Goal: Transaction & Acquisition: Purchase product/service

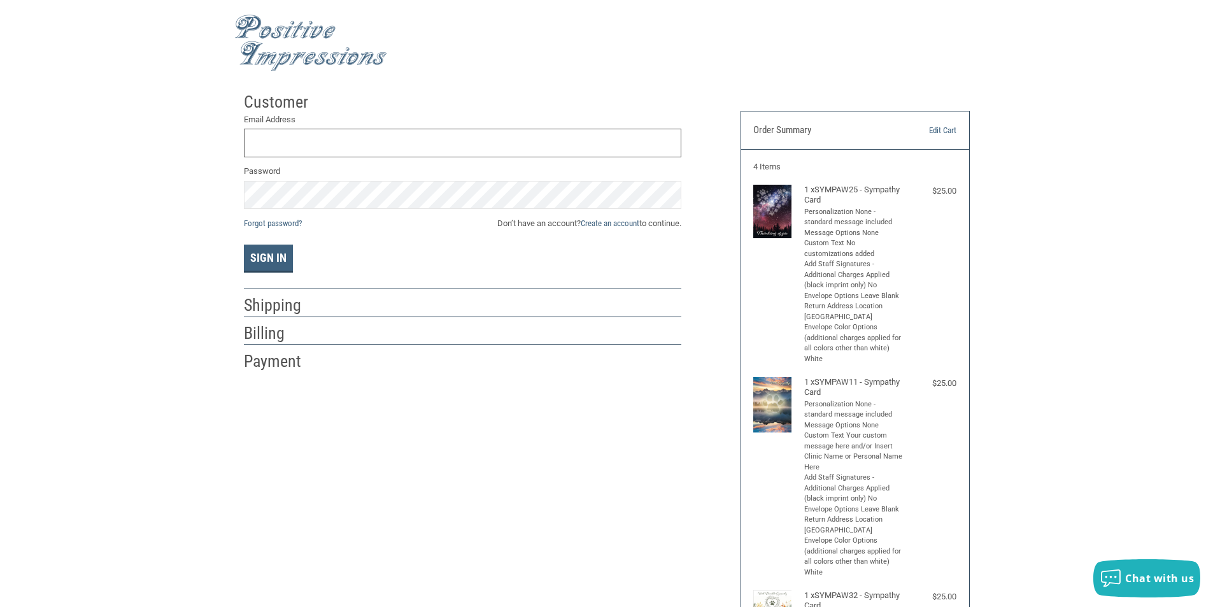
click at [384, 147] on input "Email Address" at bounding box center [463, 143] width 438 height 29
type input "V"
type input "[EMAIL_ADDRESS][DOMAIN_NAME]"
drag, startPoint x: 384, startPoint y: 143, endPoint x: 208, endPoint y: 143, distance: 175.8
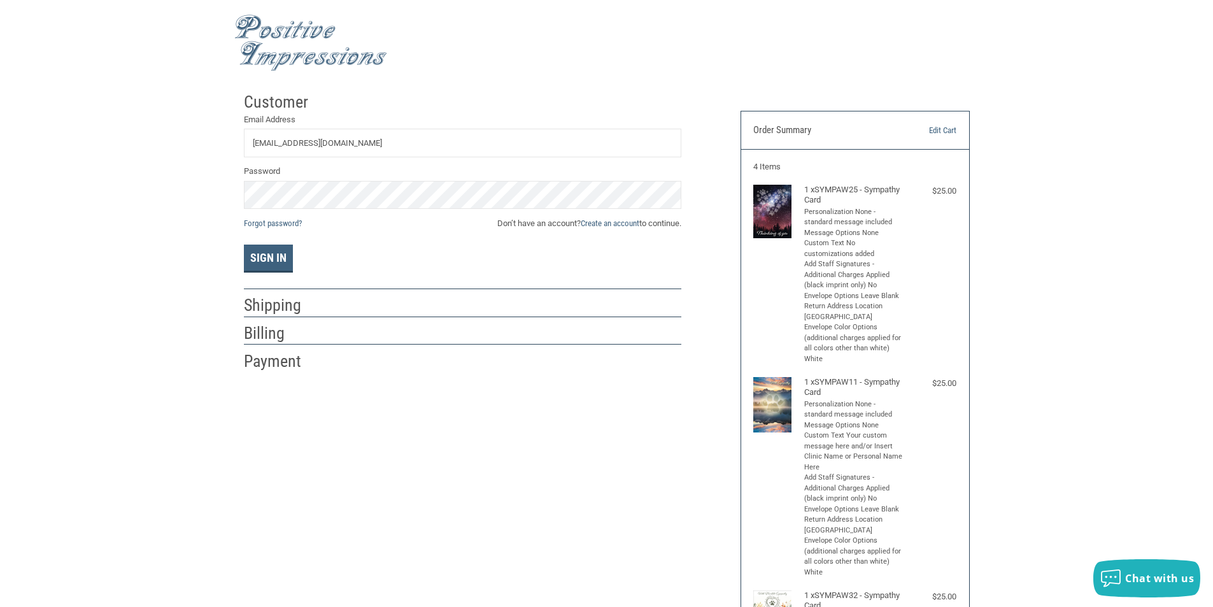
click at [639, 222] on span "Don’t have an account? Create an account to continue." at bounding box center [589, 223] width 184 height 13
click at [601, 222] on link "Create an account" at bounding box center [610, 223] width 59 height 10
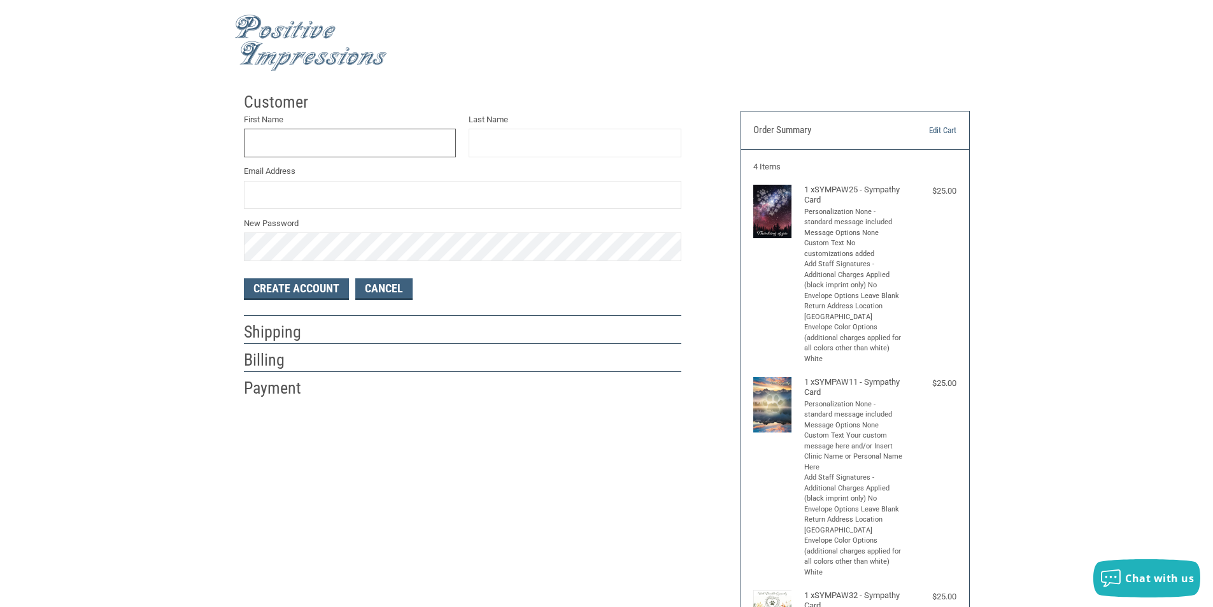
click at [341, 145] on input "First Name" at bounding box center [350, 143] width 213 height 29
type input "[PERSON_NAME]"
click at [668, 139] on input "Last Name" at bounding box center [575, 143] width 213 height 29
type input "[PERSON_NAME]"
click at [318, 195] on input "Email Address" at bounding box center [463, 195] width 438 height 29
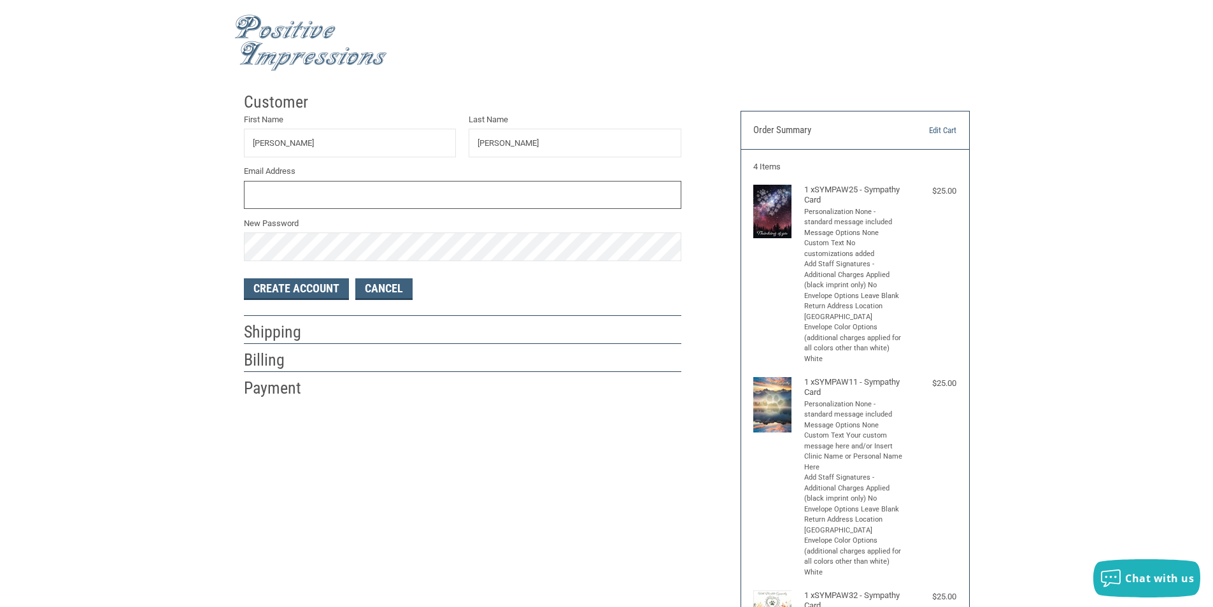
type input "[EMAIL_ADDRESS][DOMAIN_NAME]"
click at [326, 283] on button "Create Account" at bounding box center [296, 289] width 105 height 22
click at [330, 281] on button "Create Account" at bounding box center [296, 289] width 105 height 22
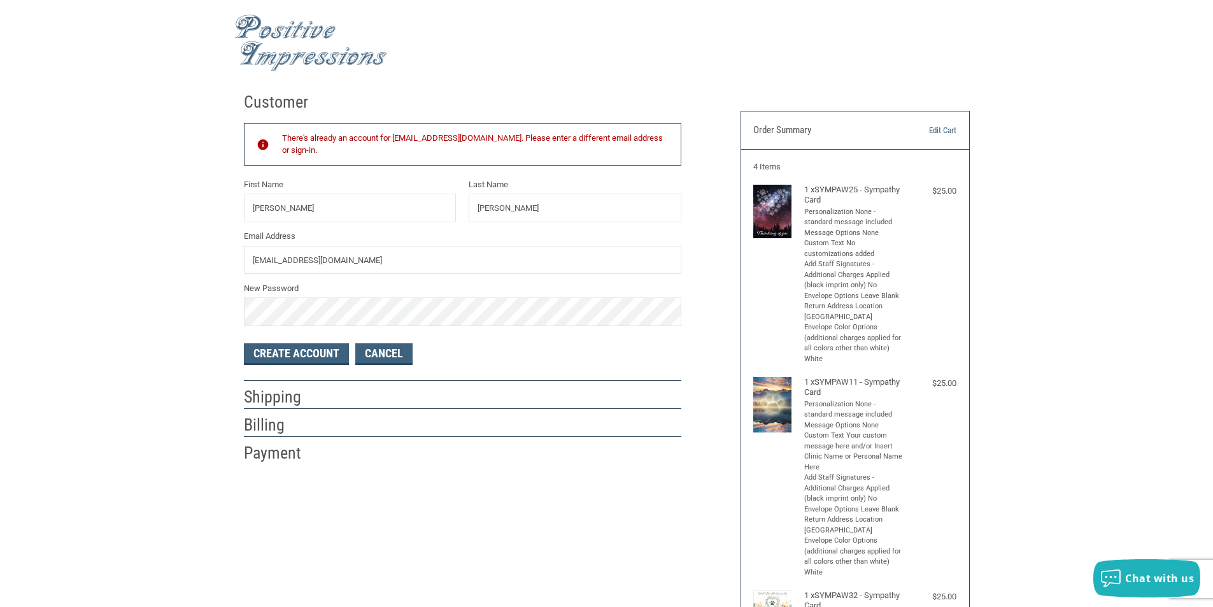
click at [520, 16] on div at bounding box center [606, 42] width 745 height 73
click at [373, 341] on form "There's already an account for [EMAIL_ADDRESS][DOMAIN_NAME]. Please enter a dif…" at bounding box center [463, 239] width 438 height 252
click at [374, 355] on link "Cancel" at bounding box center [383, 354] width 57 height 22
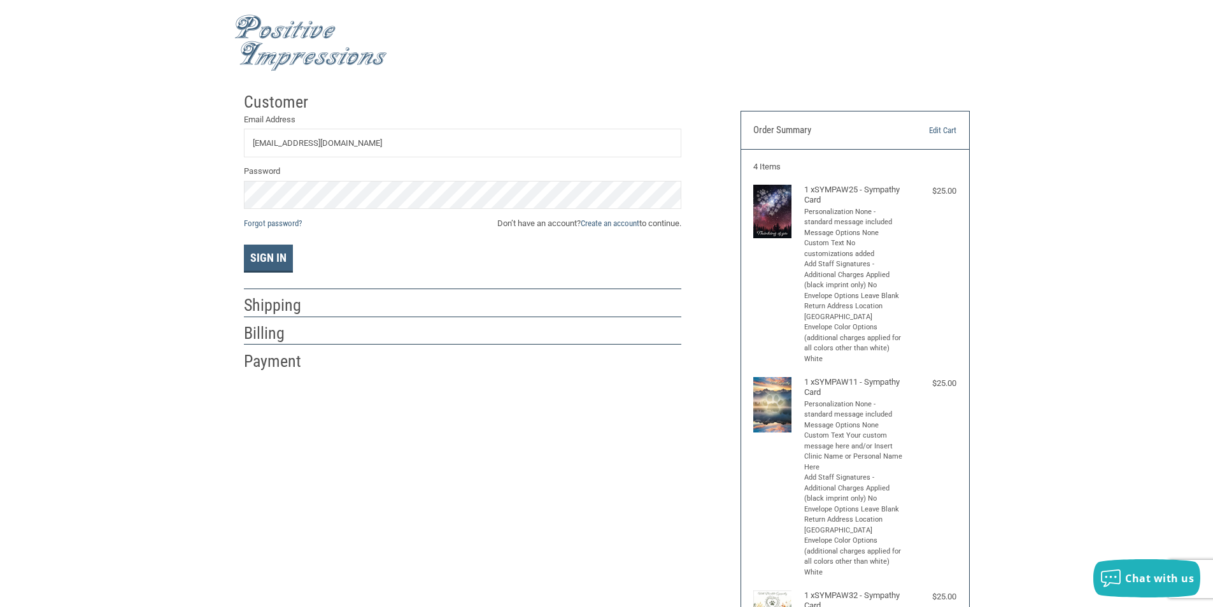
click at [404, 250] on div "Sign In" at bounding box center [463, 259] width 438 height 28
click at [299, 178] on div "Password" at bounding box center [463, 188] width 438 height 46
click at [290, 267] on button "Sign In" at bounding box center [268, 259] width 49 height 28
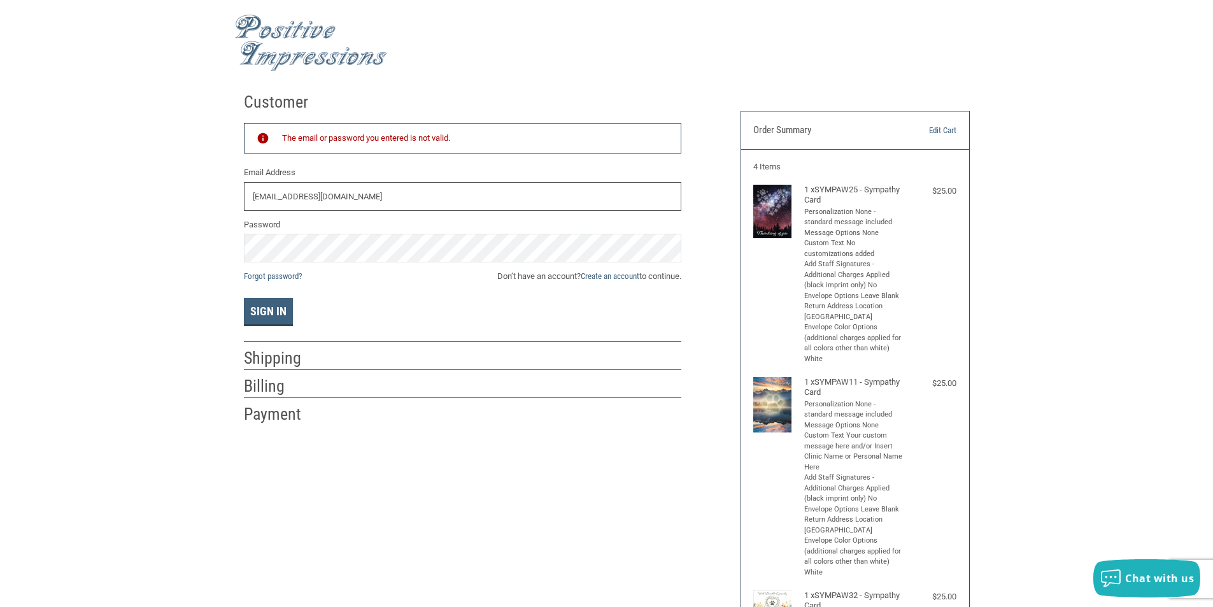
drag, startPoint x: 365, startPoint y: 194, endPoint x: 208, endPoint y: 168, distance: 158.9
click at [250, 310] on button "Sign In" at bounding box center [268, 312] width 49 height 28
click at [287, 278] on link "Forgot password?" at bounding box center [273, 276] width 58 height 10
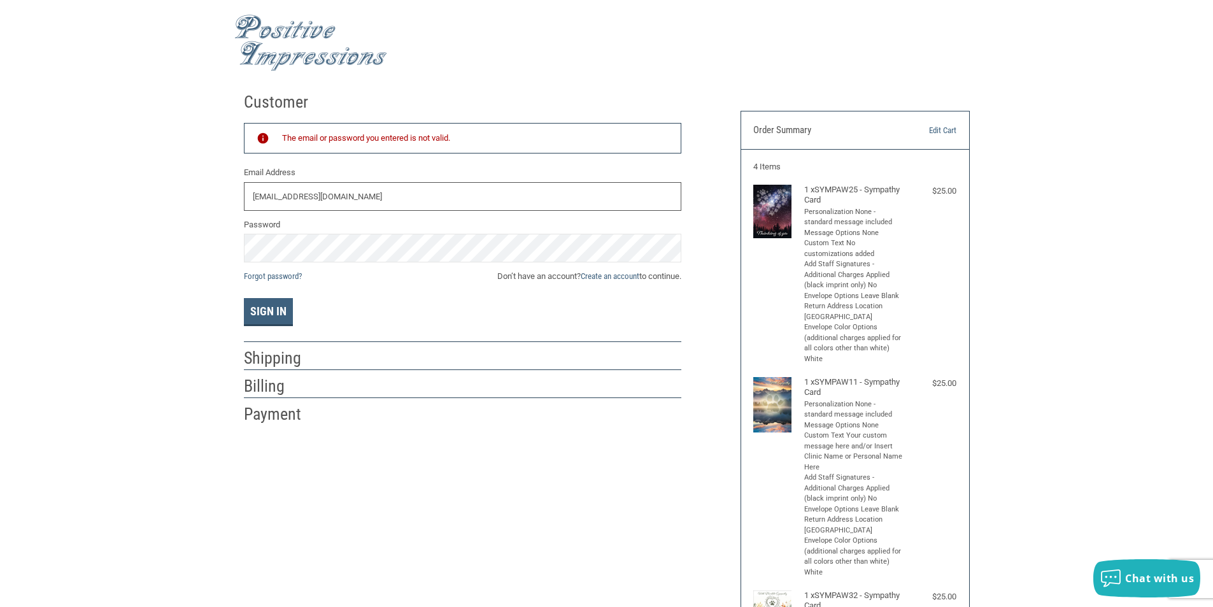
click at [423, 206] on input "[EMAIL_ADDRESS][DOMAIN_NAME]" at bounding box center [463, 196] width 438 height 29
click at [308, 232] on div "Password" at bounding box center [463, 241] width 438 height 46
